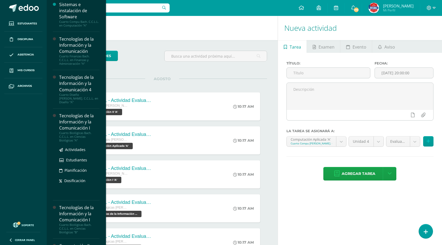
scroll to position [102, 0]
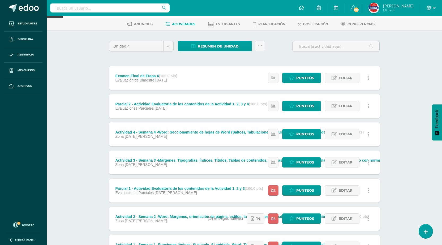
scroll to position [53, 0]
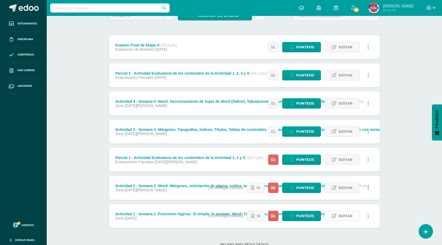
click at [342, 216] on span "Editar" at bounding box center [345, 216] width 14 height 10
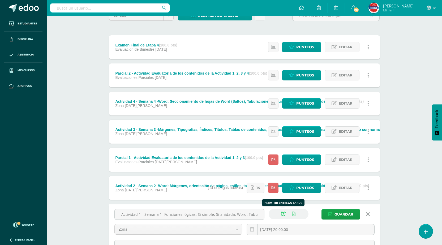
click at [282, 212] on icon at bounding box center [283, 214] width 5 height 5
click at [339, 213] on span "Guardar" at bounding box center [343, 214] width 19 height 10
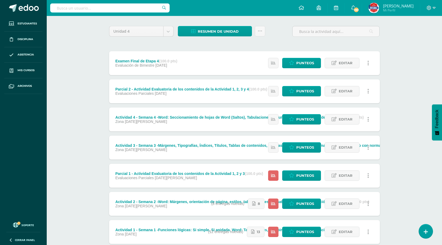
scroll to position [71, 0]
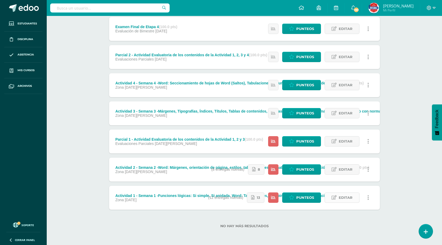
click at [339, 201] on span "Editar" at bounding box center [345, 198] width 14 height 10
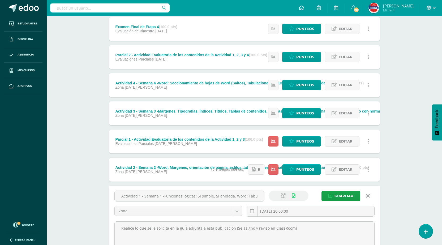
click at [370, 194] on link at bounding box center [368, 196] width 14 height 10
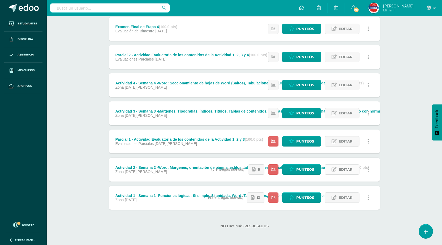
click at [351, 169] on span "Editar" at bounding box center [345, 169] width 14 height 10
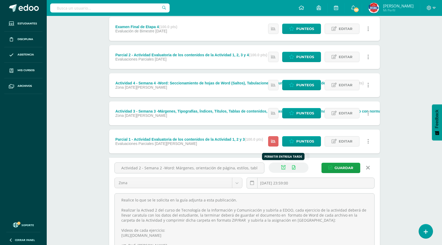
click at [285, 169] on link at bounding box center [283, 167] width 10 height 10
click at [351, 170] on span "Guardar" at bounding box center [343, 168] width 19 height 10
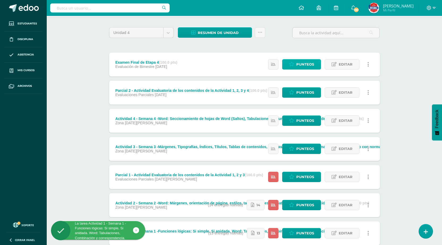
scroll to position [71, 0]
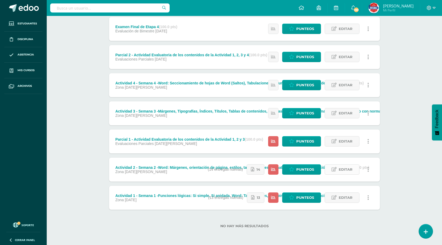
click at [339, 170] on span "Editar" at bounding box center [345, 169] width 14 height 10
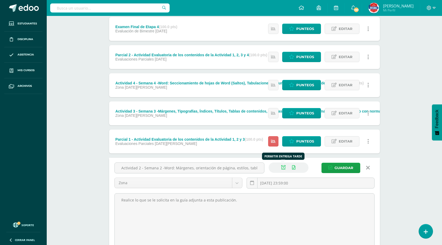
click at [283, 165] on icon at bounding box center [283, 167] width 5 height 5
click at [345, 170] on span "Guardar" at bounding box center [343, 168] width 19 height 10
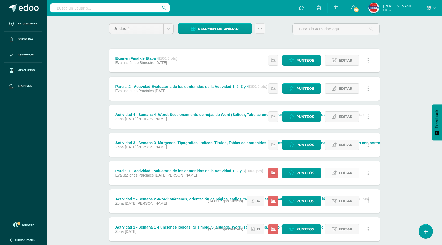
scroll to position [71, 0]
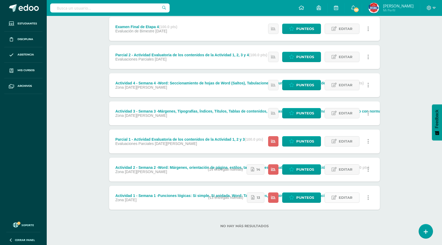
click at [341, 199] on span "Editar" at bounding box center [345, 198] width 14 height 10
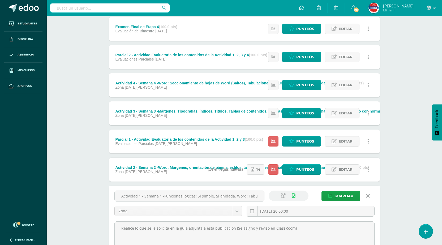
click at [368, 199] on icon at bounding box center [368, 196] width 4 height 6
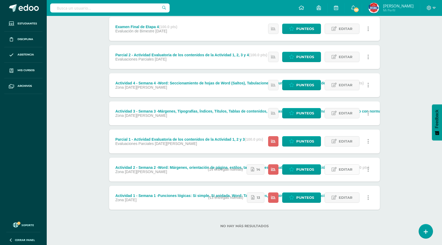
click at [343, 172] on span "Editar" at bounding box center [345, 169] width 14 height 10
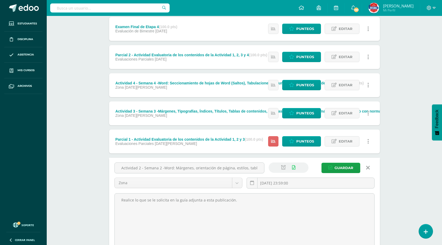
click at [370, 166] on link at bounding box center [368, 168] width 14 height 10
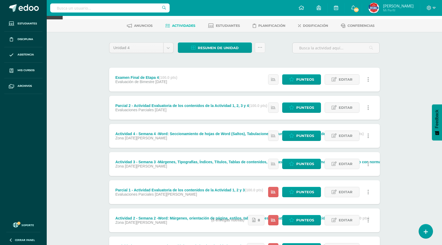
scroll to position [71, 0]
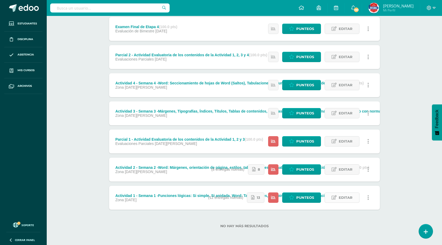
drag, startPoint x: 302, startPoint y: 169, endPoint x: 338, endPoint y: 199, distance: 46.7
click at [338, 199] on link "Editar" at bounding box center [341, 197] width 35 height 10
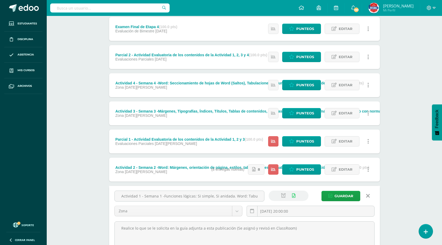
drag, startPoint x: 370, startPoint y: 196, endPoint x: 360, endPoint y: 196, distance: 10.1
click at [370, 196] on link at bounding box center [368, 196] width 14 height 10
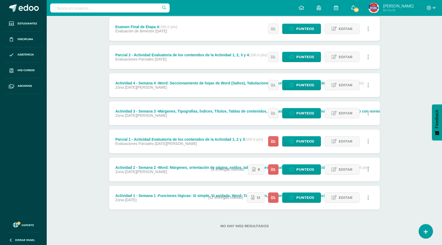
drag, startPoint x: 295, startPoint y: 196, endPoint x: 359, endPoint y: 9, distance: 197.9
click at [359, 9] on link "190" at bounding box center [352, 8] width 17 height 16
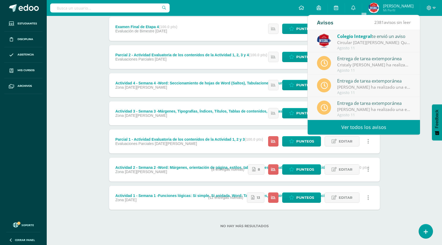
scroll to position [88, 0]
click at [366, 123] on link "Ver todos los avisos" at bounding box center [363, 127] width 112 height 15
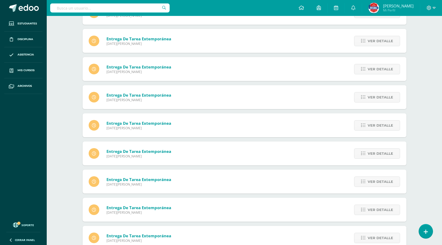
scroll to position [574, 0]
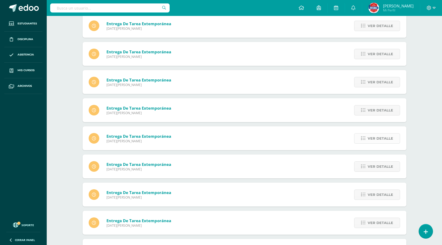
click at [382, 139] on span "Ver detalle" at bounding box center [379, 138] width 25 height 10
